Goal: Check status

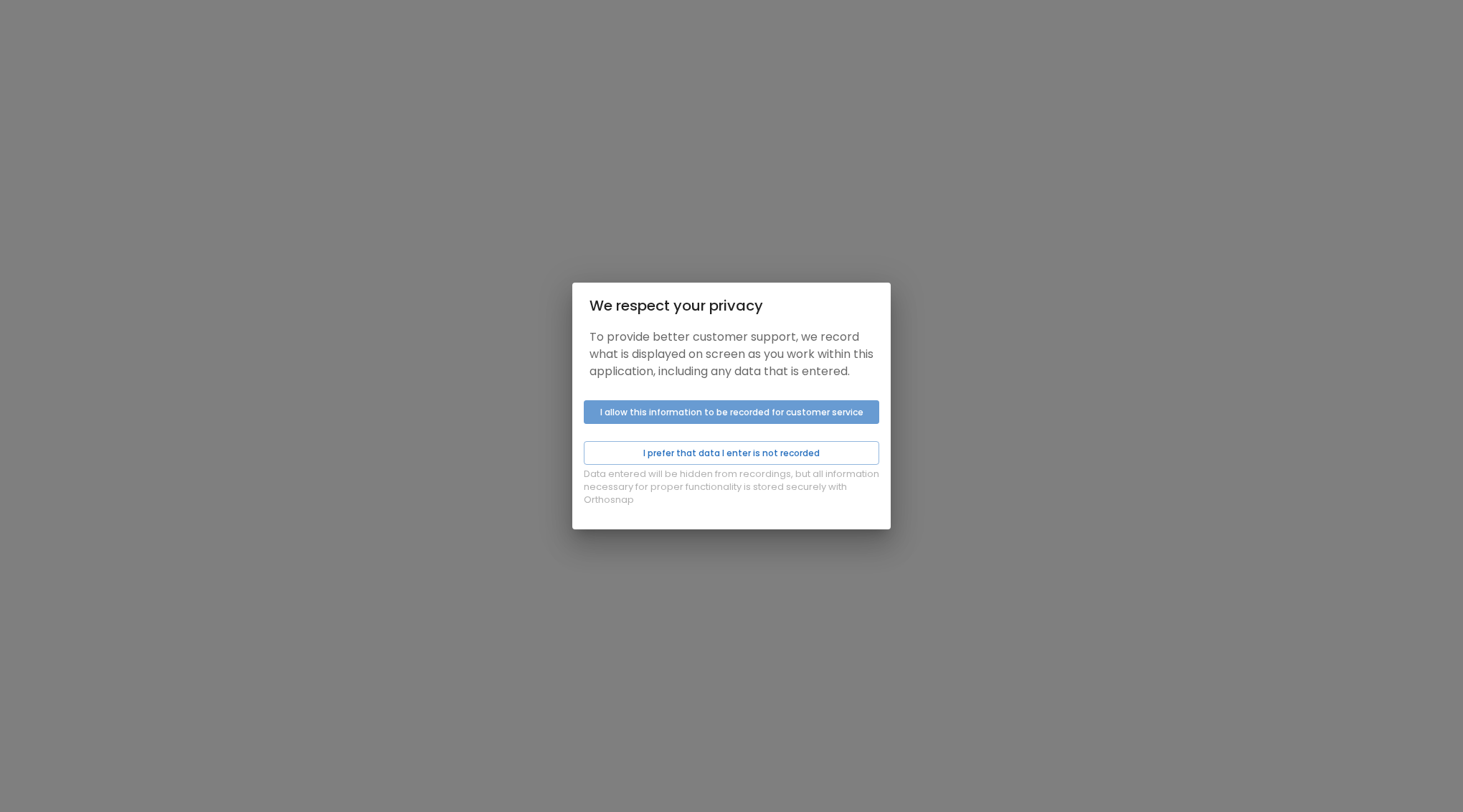
click at [643, 420] on button "I allow this information to be recorded for customer service" at bounding box center [731, 411] width 296 height 24
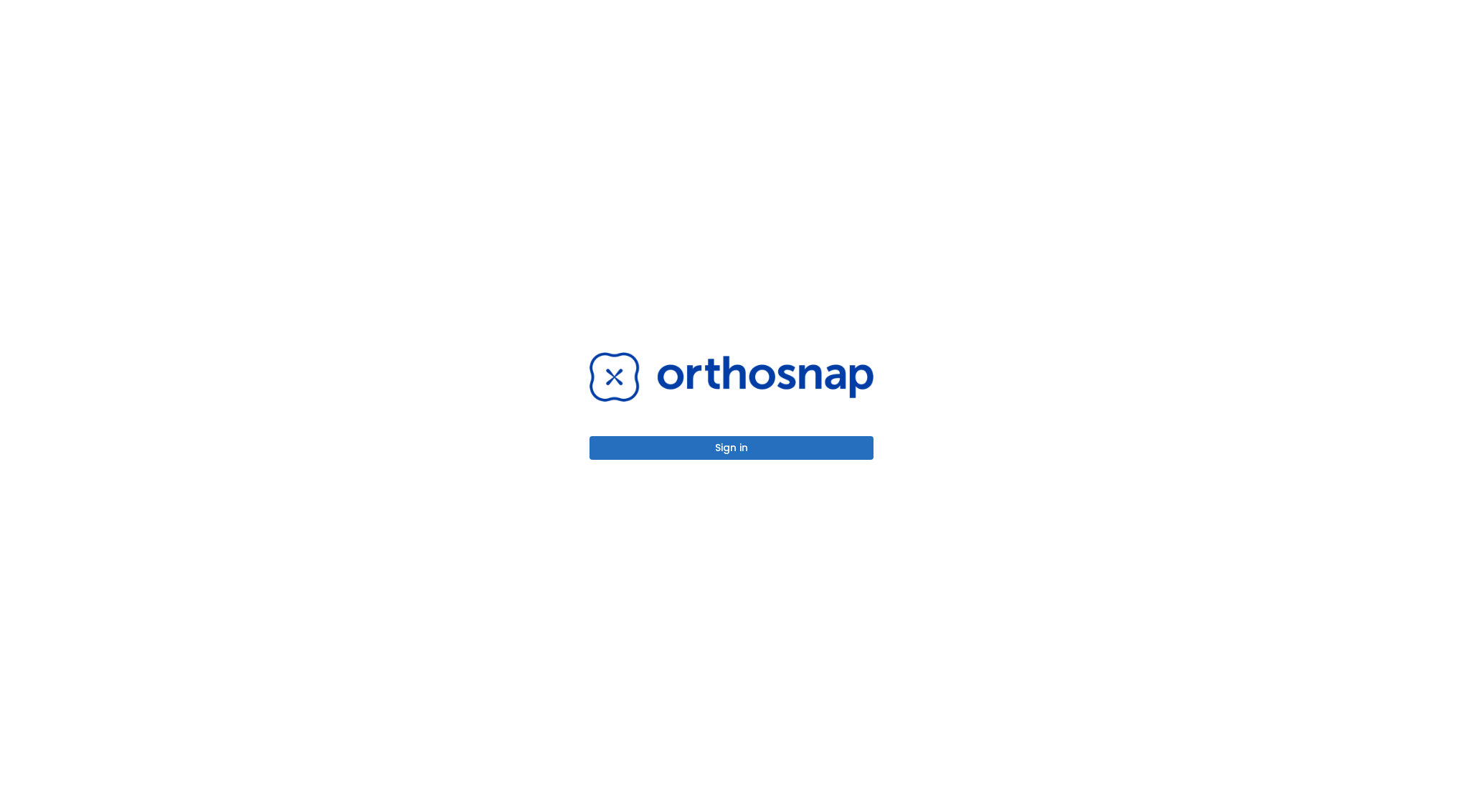
click at [718, 450] on button "Sign in" at bounding box center [731, 448] width 284 height 24
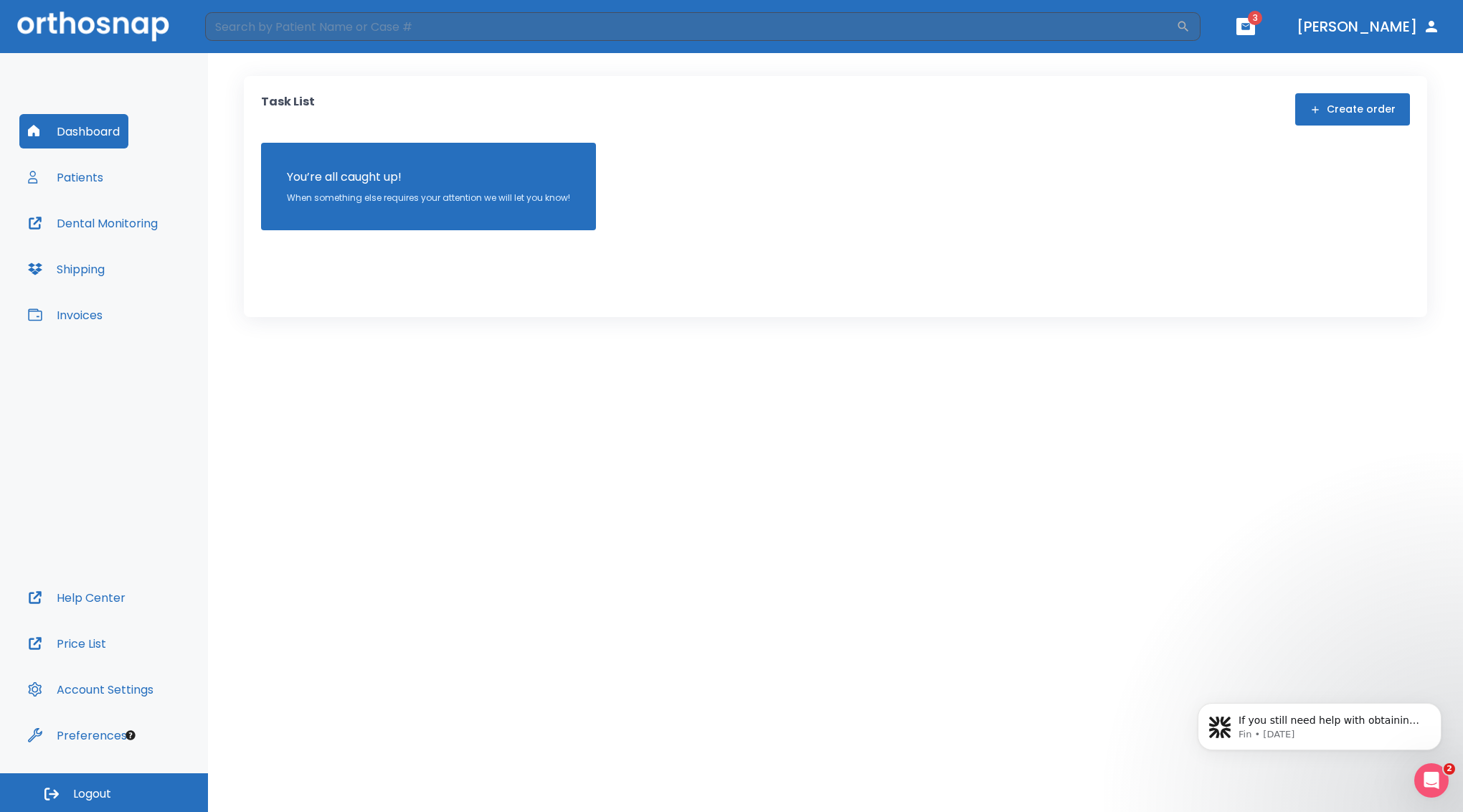
click at [78, 176] on button "Patients" at bounding box center [65, 177] width 93 height 34
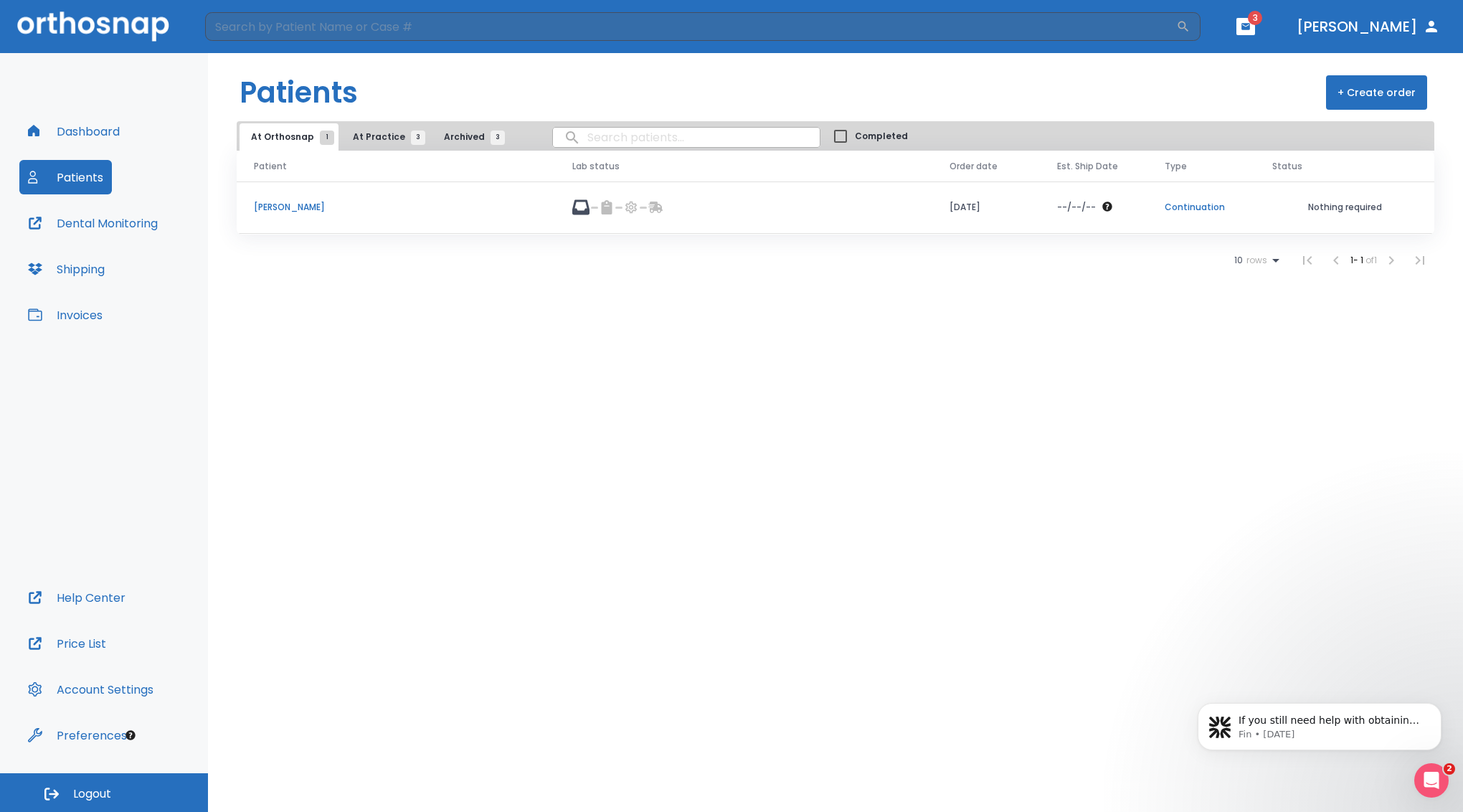
click at [283, 213] on p "[PERSON_NAME]" at bounding box center [395, 207] width 284 height 12
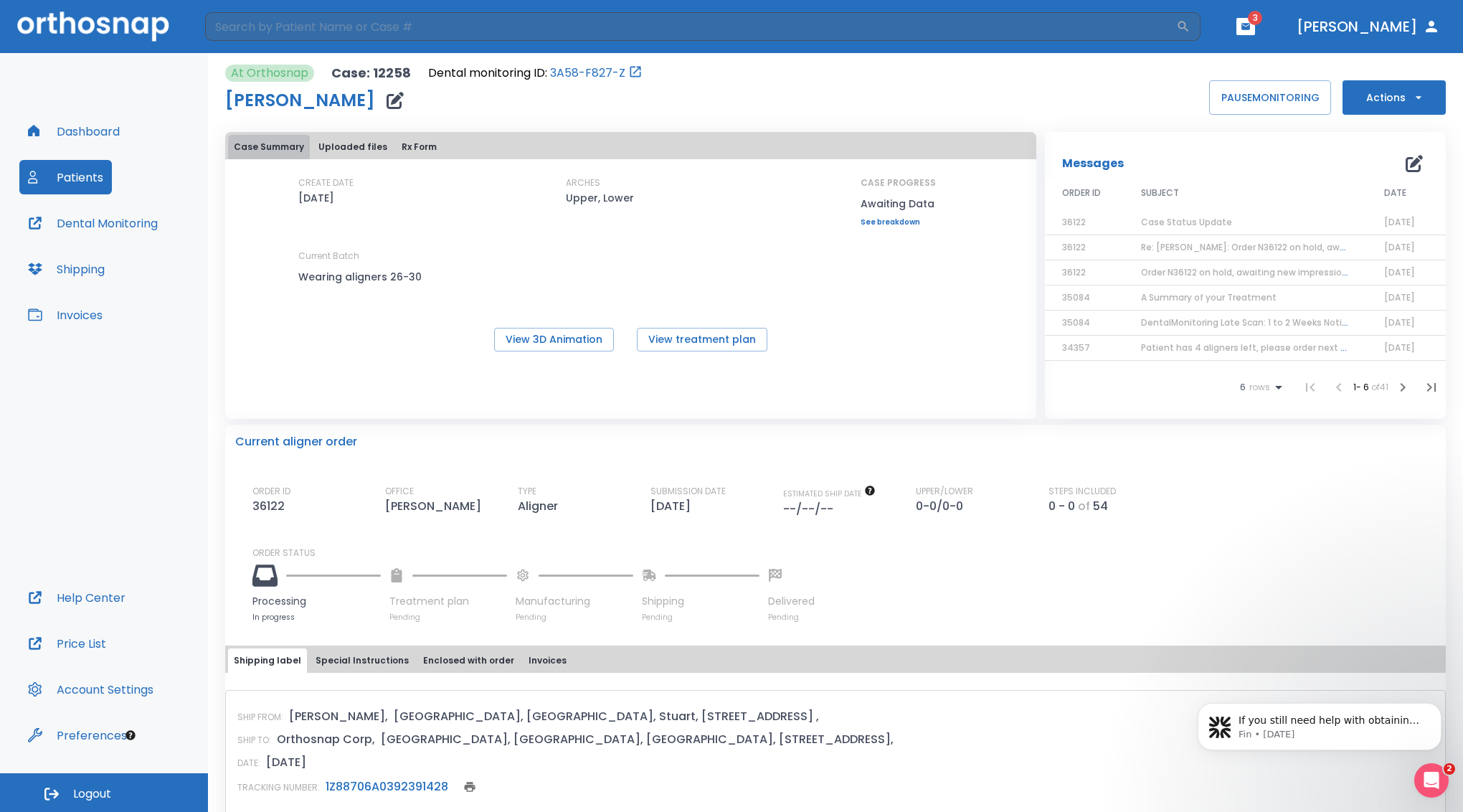
click at [269, 153] on button "Case Summary" at bounding box center [268, 146] width 81 height 24
click at [98, 222] on button "Dental Monitoring" at bounding box center [93, 223] width 147 height 34
